Goal: Check status

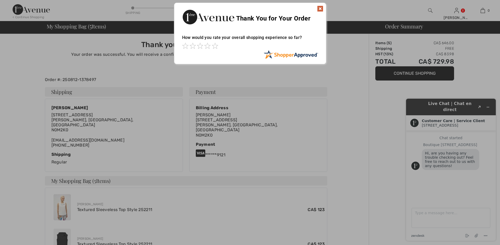
click at [320, 7] on img at bounding box center [320, 9] width 6 height 6
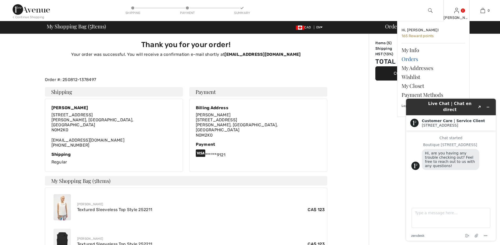
click at [411, 59] on link "Orders" at bounding box center [434, 58] width 64 height 9
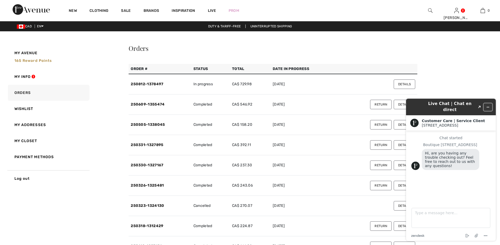
click at [486, 105] on icon "Minimize widget" at bounding box center [488, 107] width 4 height 4
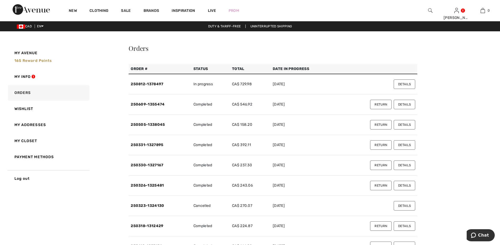
click at [399, 82] on button "Details" at bounding box center [405, 83] width 22 height 9
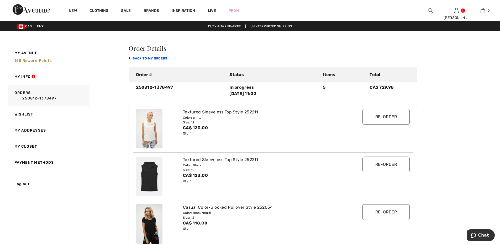
click at [140, 58] on link "back to My Orders" at bounding box center [148, 58] width 39 height 4
